Goal: Task Accomplishment & Management: Complete application form

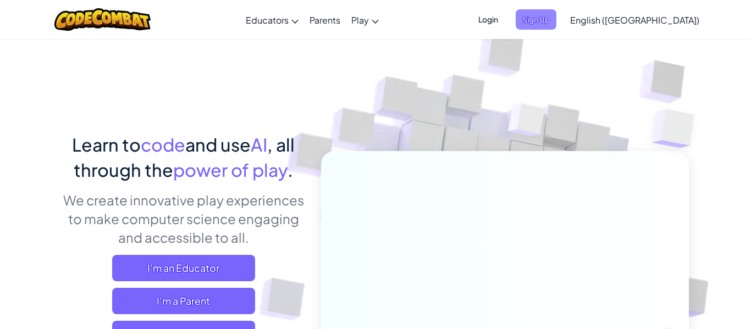
click at [556, 19] on span "Sign Up" at bounding box center [536, 19] width 41 height 20
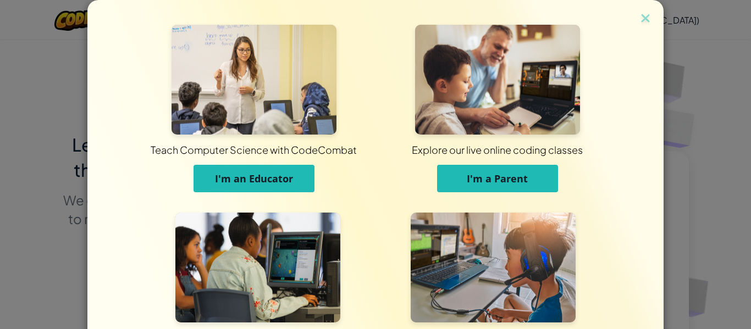
click at [600, 19] on div "Teach Computer Science with CodeCombat I'm an Educator Explore our live online …" at bounding box center [375, 195] width 521 height 391
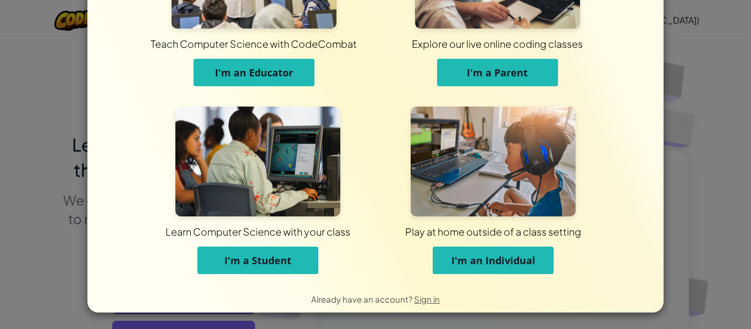
click at [286, 232] on div "Play at home outside of a class setting" at bounding box center [493, 232] width 541 height 14
click at [286, 259] on span "I'm a Student" at bounding box center [257, 260] width 67 height 13
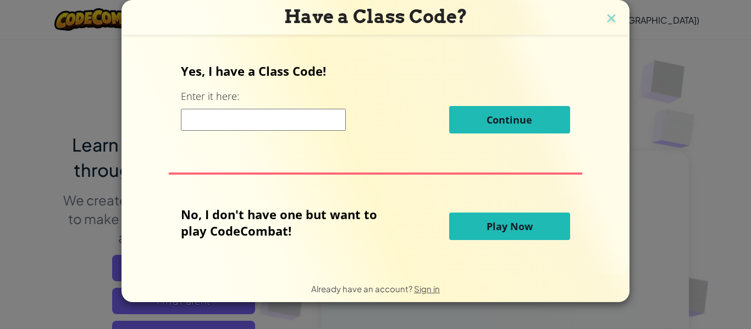
scroll to position [0, 0]
click at [297, 126] on input at bounding box center [263, 120] width 165 height 22
type input "DrawRedHair"
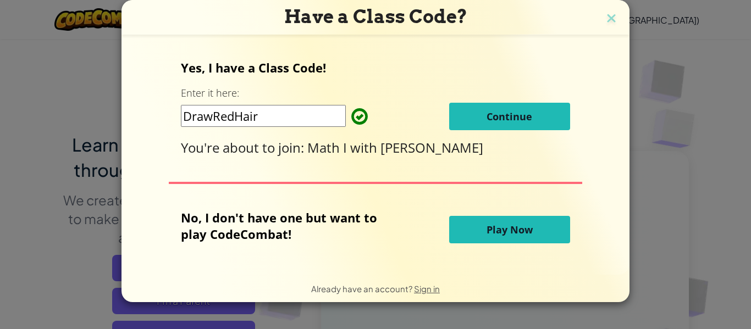
click at [503, 120] on span "Continue" at bounding box center [509, 116] width 46 height 13
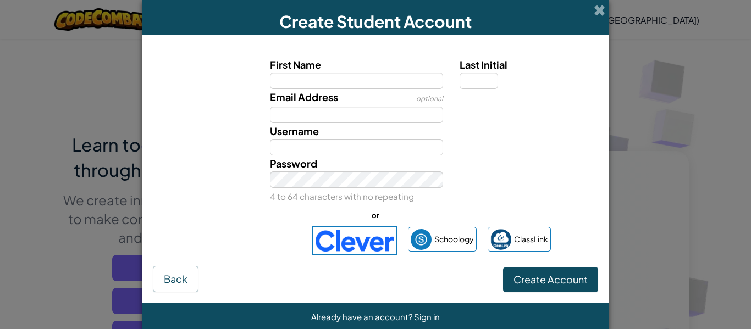
type input "[PERSON_NAME]"
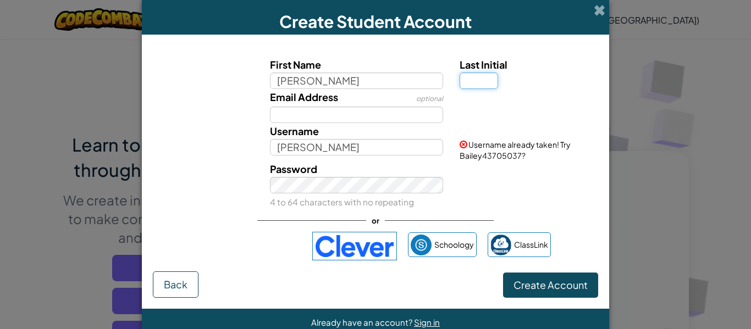
click at [473, 82] on input "Last Initial" at bounding box center [479, 81] width 38 height 16
type input "R"
type input "BaileyR"
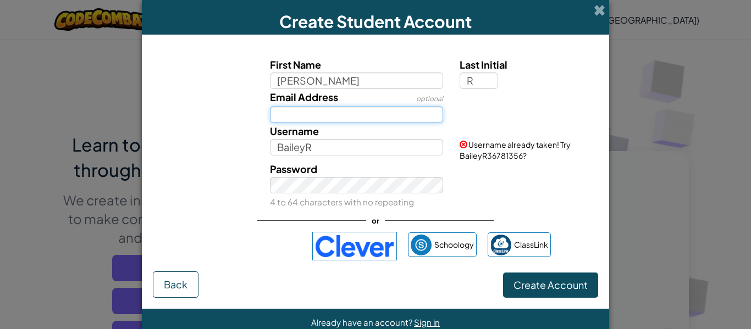
click at [425, 121] on input "Email Address" at bounding box center [357, 115] width 174 height 16
type input "[EMAIL_ADDRESS][DOMAIN_NAME]"
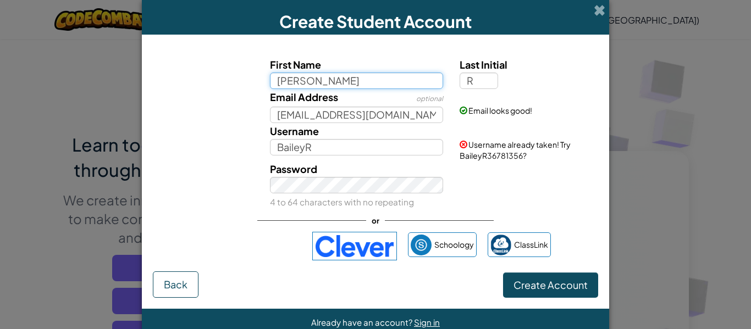
click at [362, 87] on input "[PERSON_NAME]" at bounding box center [357, 81] width 174 height 16
type input "Bailey4213"
type input "Bailey4213R"
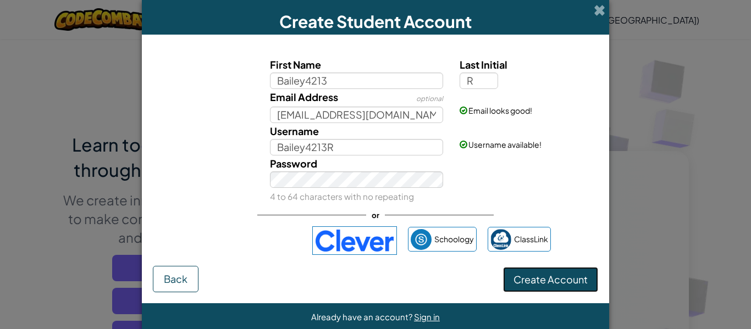
click at [519, 270] on button "Create Account" at bounding box center [550, 279] width 95 height 25
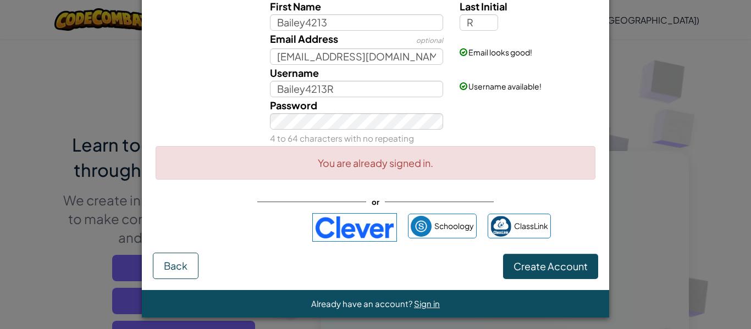
scroll to position [63, 0]
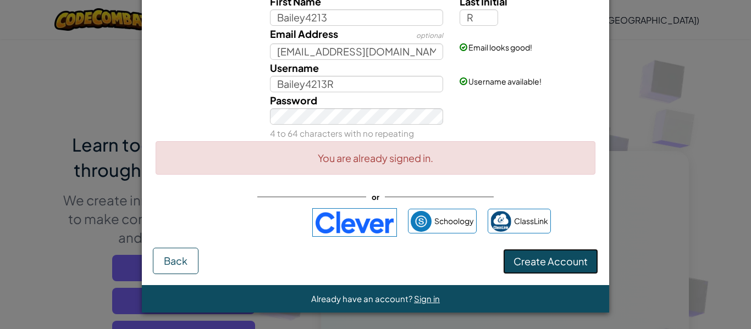
click at [551, 261] on button "Create Account" at bounding box center [550, 261] width 95 height 25
click at [552, 259] on button "Create Account" at bounding box center [550, 261] width 95 height 25
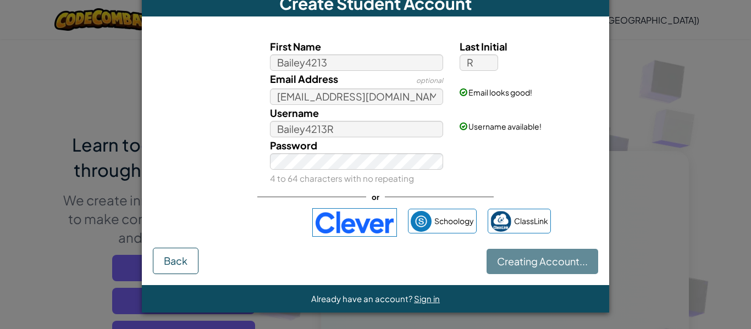
click at [552, 259] on div "Creating Account... Back" at bounding box center [375, 261] width 445 height 26
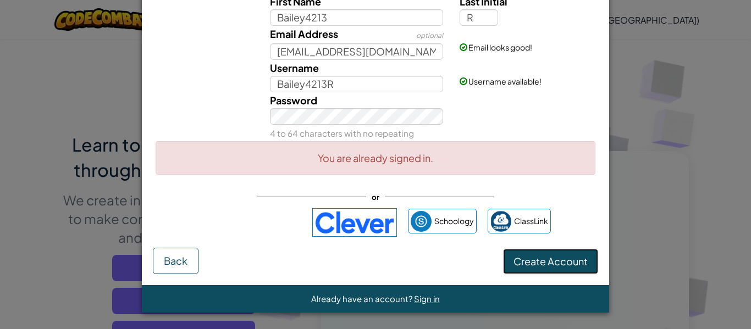
click at [552, 259] on button "Create Account" at bounding box center [550, 261] width 95 height 25
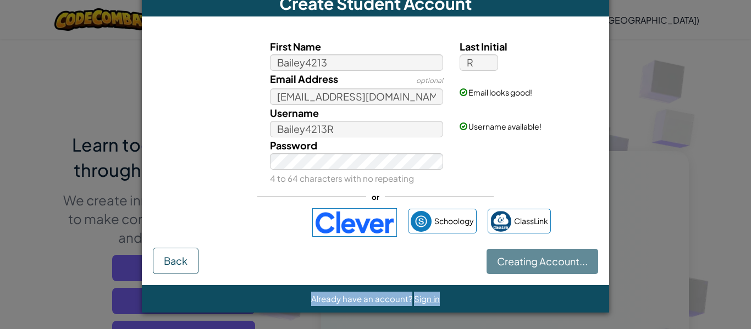
click at [552, 259] on div "Creating Account... Back" at bounding box center [375, 261] width 445 height 26
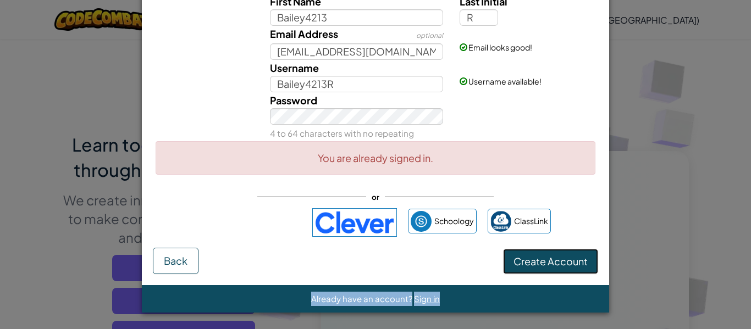
click at [552, 259] on button "Create Account" at bounding box center [550, 261] width 95 height 25
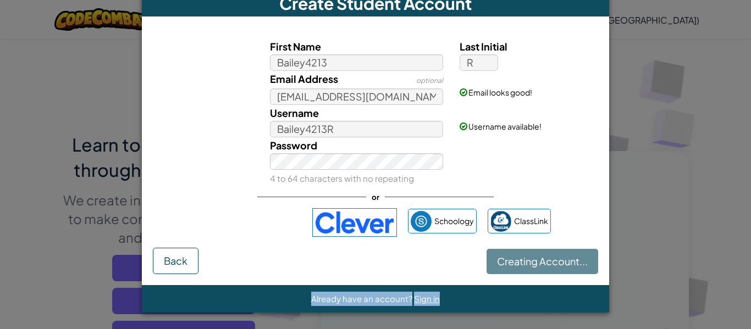
click at [552, 259] on div "Creating Account... Back" at bounding box center [375, 261] width 445 height 26
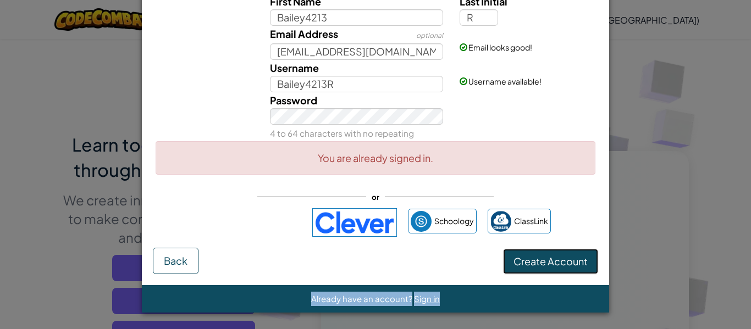
click at [552, 259] on button "Create Account" at bounding box center [550, 261] width 95 height 25
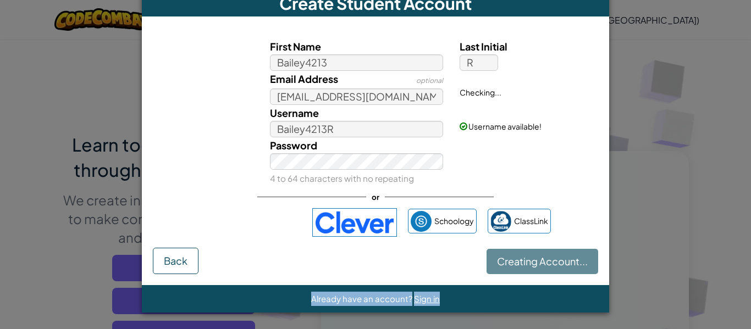
click at [552, 259] on div "Creating Account... Back" at bounding box center [375, 261] width 445 height 26
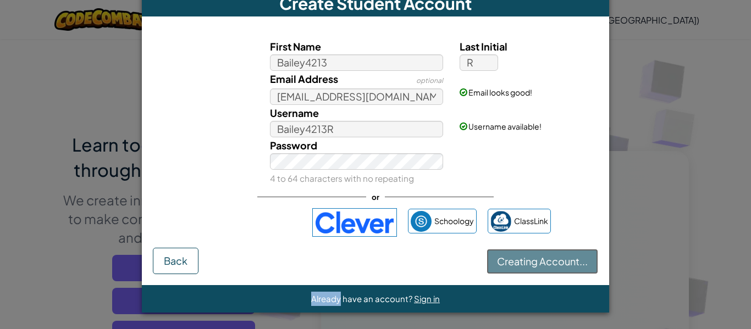
click at [552, 259] on button "Creating Account..." at bounding box center [542, 261] width 112 height 25
click at [552, 259] on div "Creating Account... Back" at bounding box center [375, 261] width 445 height 26
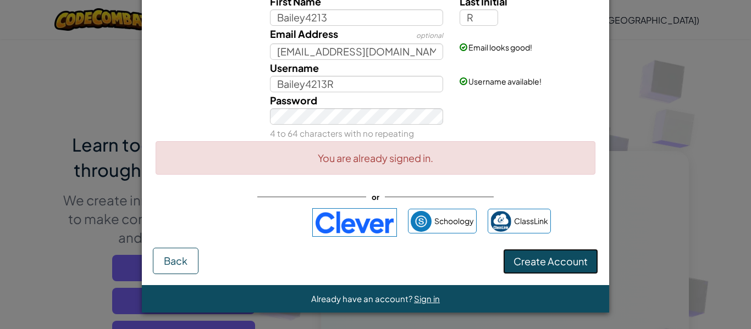
click at [552, 259] on button "Create Account" at bounding box center [550, 261] width 95 height 25
